Goal: Task Accomplishment & Management: Complete application form

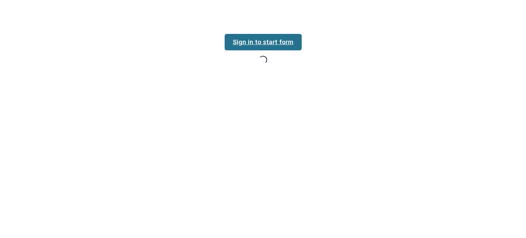
drag, startPoint x: 0, startPoint y: 0, endPoint x: 274, endPoint y: 46, distance: 278.0
click at [274, 46] on link "Sign in to start form" at bounding box center [263, 42] width 77 height 16
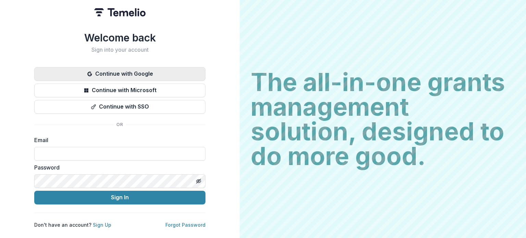
click at [118, 69] on button "Continue with Google" at bounding box center [119, 74] width 171 height 14
